Goal: Task Accomplishment & Management: Complete application form

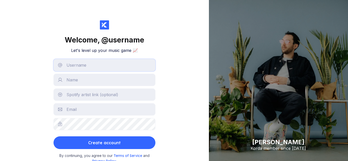
click at [86, 69] on input "text" at bounding box center [105, 65] width 102 height 12
type input "vaftron-134"
click at [85, 81] on input "text" at bounding box center [105, 80] width 102 height 12
type input "vaftron"
drag, startPoint x: 75, startPoint y: 95, endPoint x: 81, endPoint y: 100, distance: 7.8
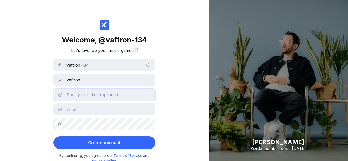
click at [75, 96] on input "text" at bounding box center [105, 95] width 102 height 12
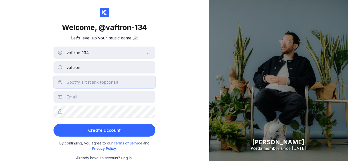
click at [116, 83] on input "text" at bounding box center [105, 82] width 102 height 12
click at [100, 95] on input "text" at bounding box center [105, 97] width 102 height 12
type input "[EMAIL_ADDRESS][DOMAIN_NAME]"
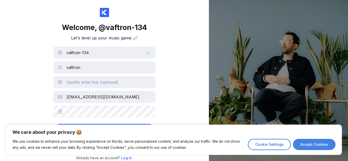
click at [299, 142] on button "Accept Cookies" at bounding box center [314, 144] width 43 height 11
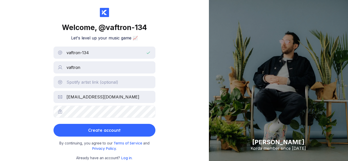
checkbox input "true"
click at [122, 122] on form "vaftron-134 vaftron [EMAIL_ADDRESS][DOMAIN_NAME] Create account" at bounding box center [105, 92] width 102 height 90
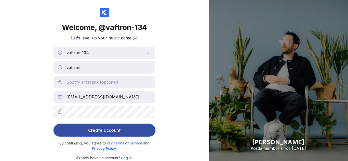
click at [122, 129] on button "Create account" at bounding box center [105, 130] width 102 height 13
